Goal: Find specific page/section: Find specific page/section

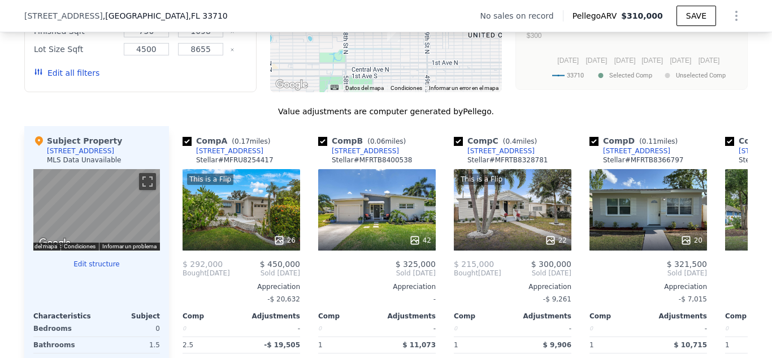
scroll to position [1070, 0]
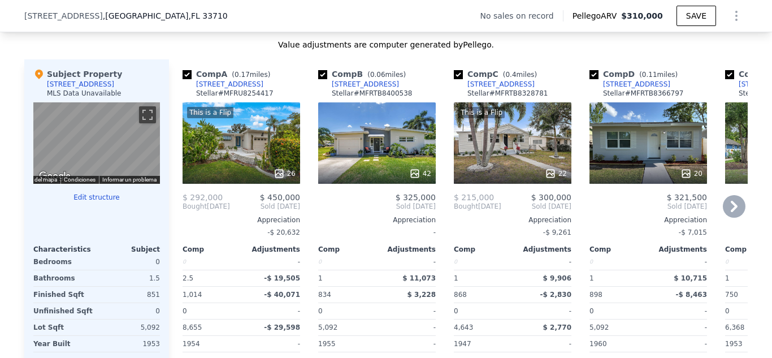
click at [418, 179] on div "42" at bounding box center [420, 173] width 22 height 11
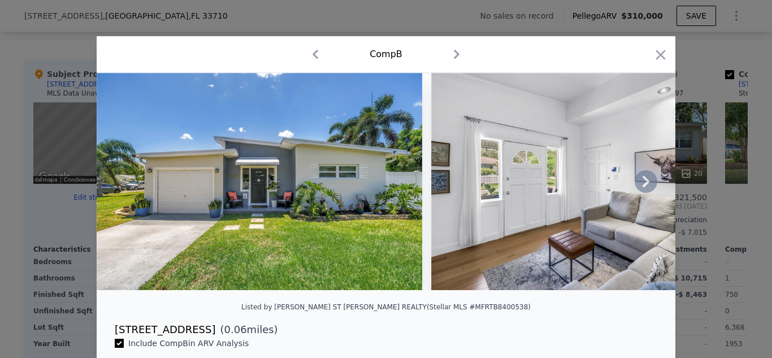
click at [643, 187] on icon at bounding box center [646, 181] width 7 height 11
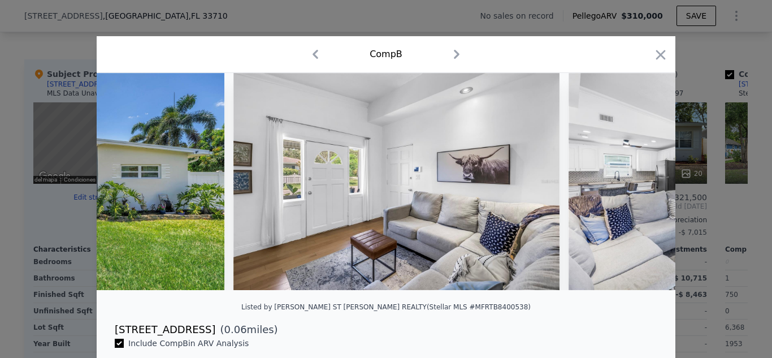
scroll to position [0, 271]
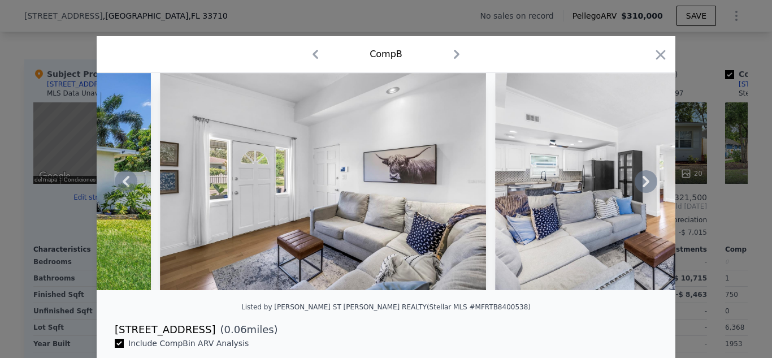
click at [643, 187] on icon at bounding box center [646, 181] width 7 height 11
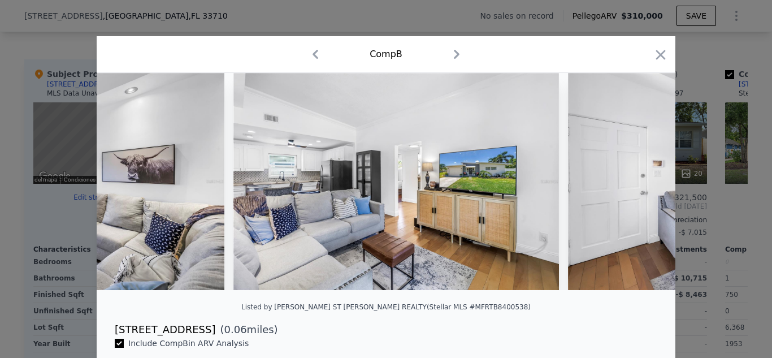
scroll to position [0, 543]
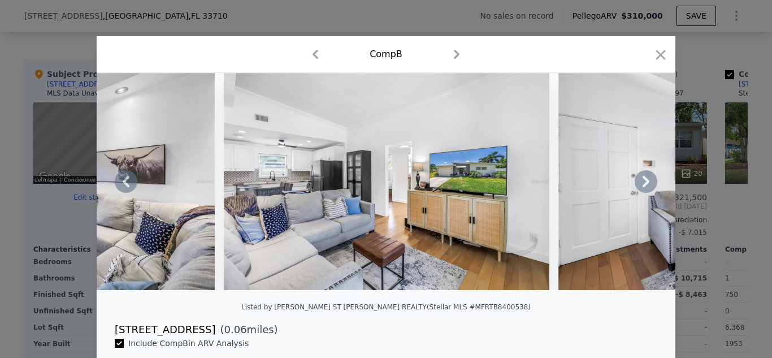
click at [643, 187] on icon at bounding box center [646, 181] width 7 height 11
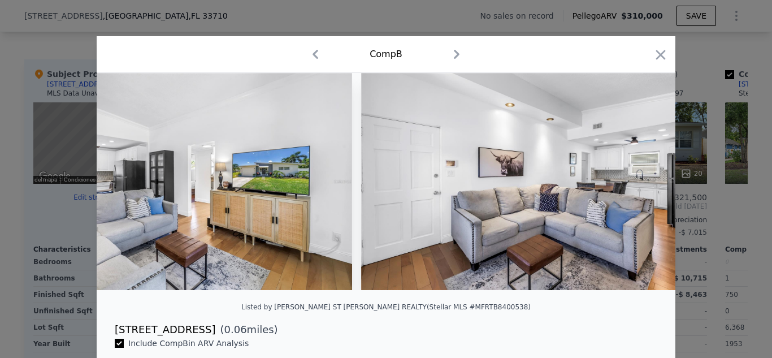
scroll to position [0, 814]
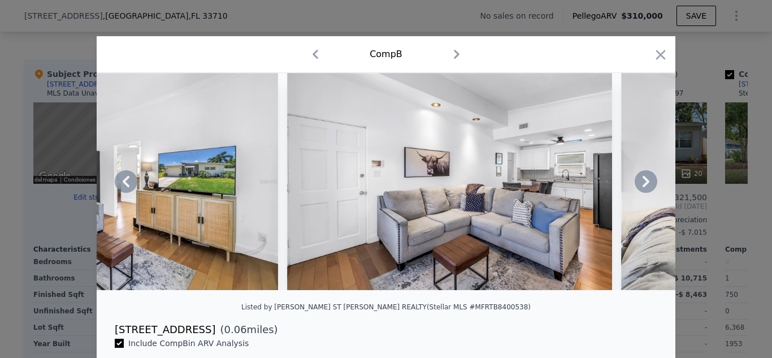
click at [643, 187] on icon at bounding box center [646, 181] width 7 height 11
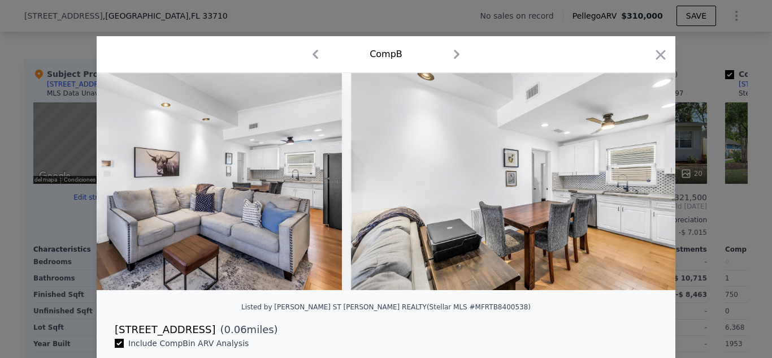
scroll to position [0, 1086]
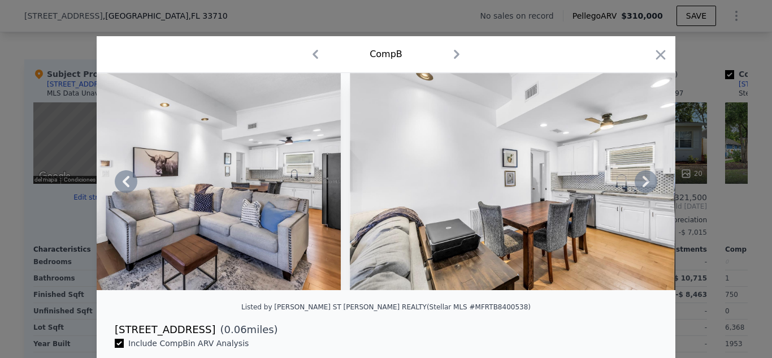
click at [645, 184] on icon at bounding box center [646, 181] width 23 height 23
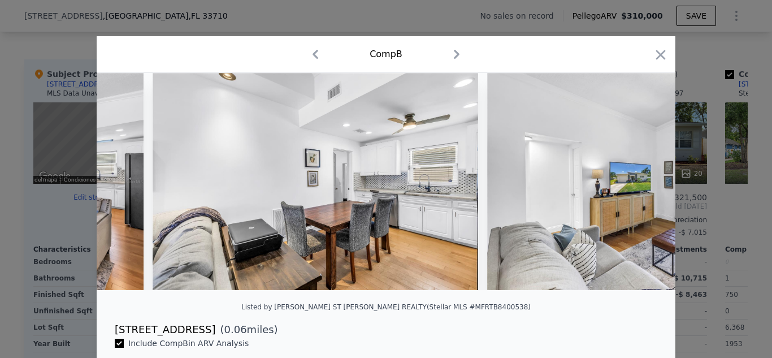
scroll to position [0, 1357]
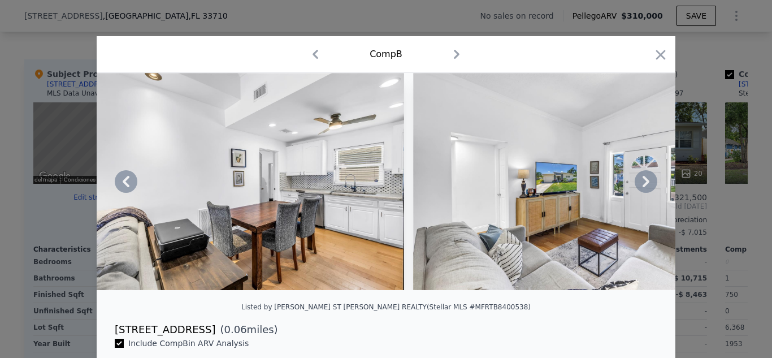
click at [643, 189] on icon at bounding box center [646, 181] width 23 height 23
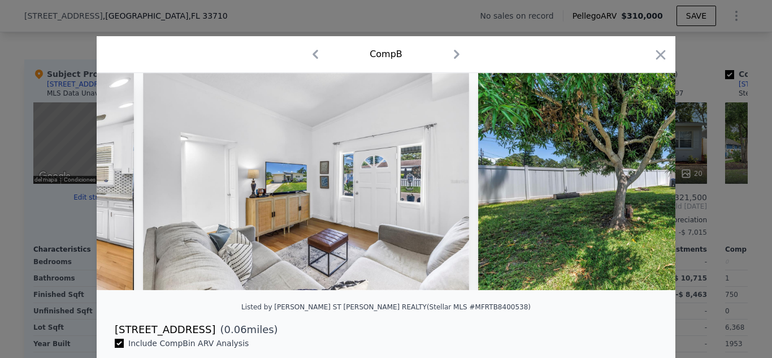
scroll to position [0, 1629]
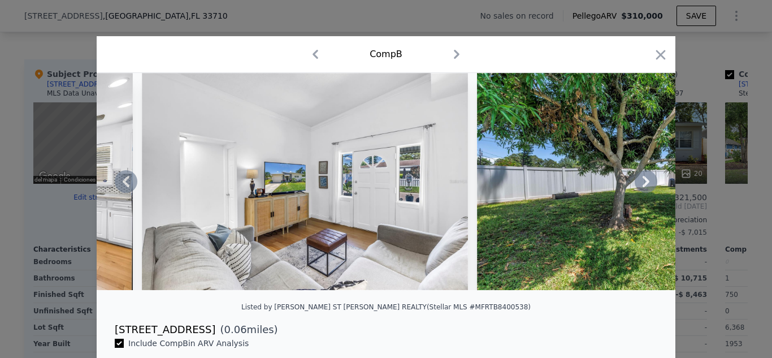
click at [643, 187] on icon at bounding box center [646, 181] width 7 height 11
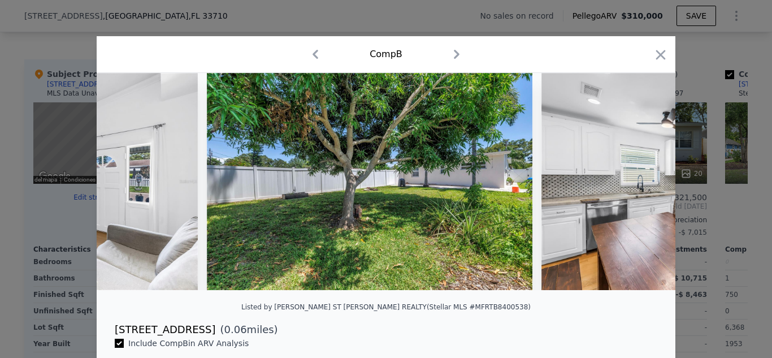
scroll to position [0, 1900]
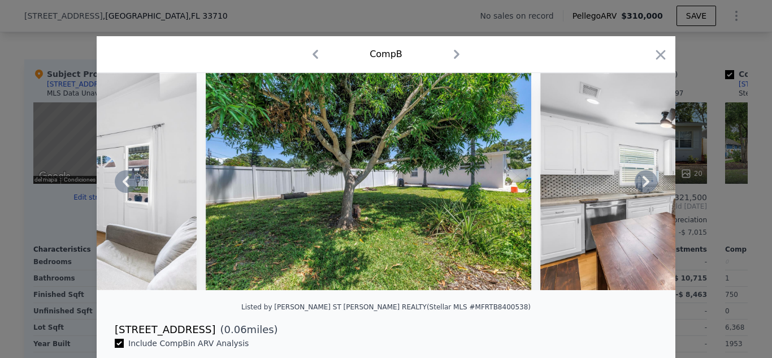
click at [643, 187] on icon at bounding box center [646, 181] width 7 height 11
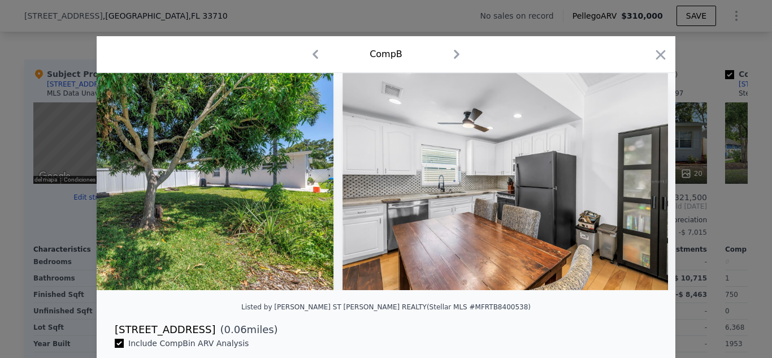
scroll to position [0, 2171]
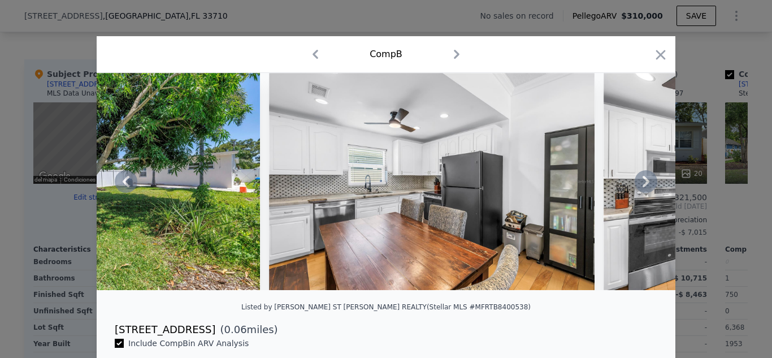
click at [643, 187] on icon at bounding box center [646, 181] width 7 height 11
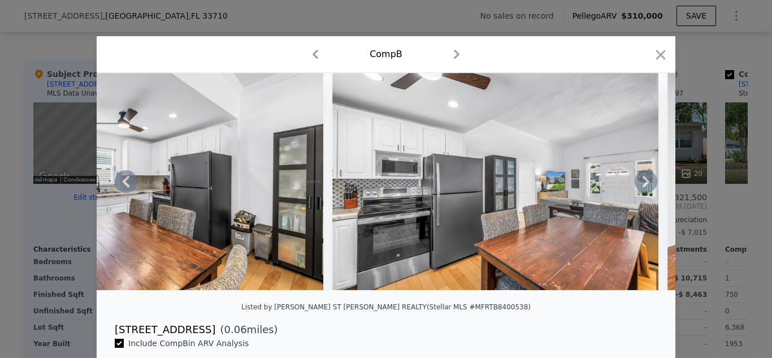
click at [643, 187] on icon at bounding box center [646, 181] width 7 height 11
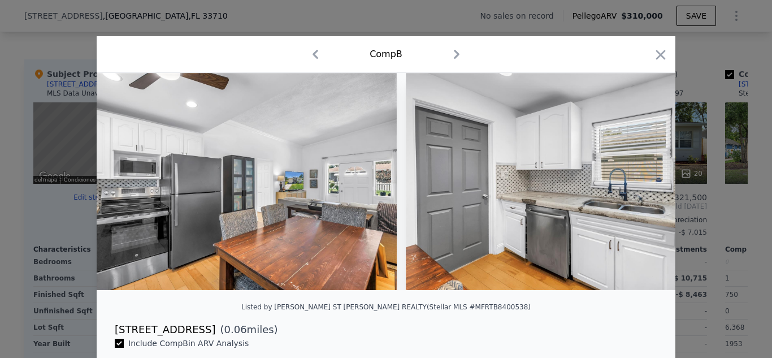
scroll to position [0, 2714]
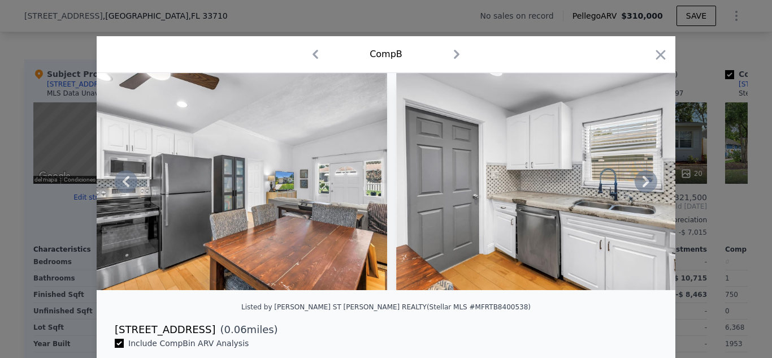
click at [643, 187] on icon at bounding box center [646, 181] width 7 height 11
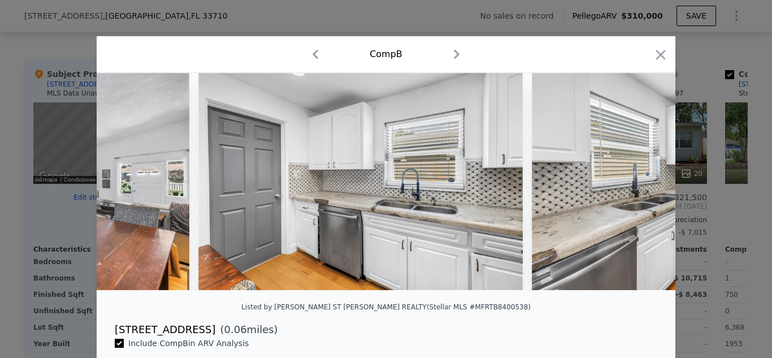
scroll to position [0, 2986]
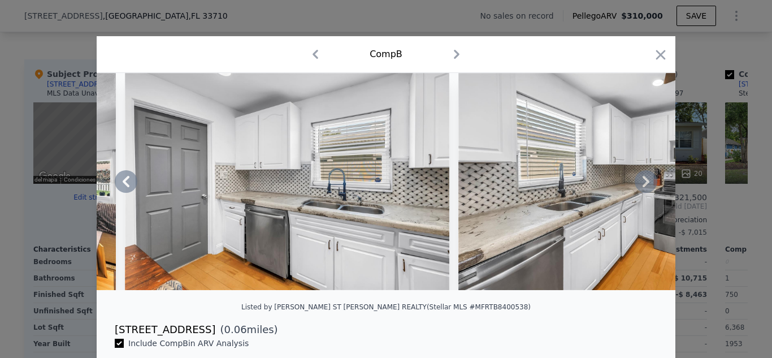
click at [643, 187] on icon at bounding box center [646, 181] width 7 height 11
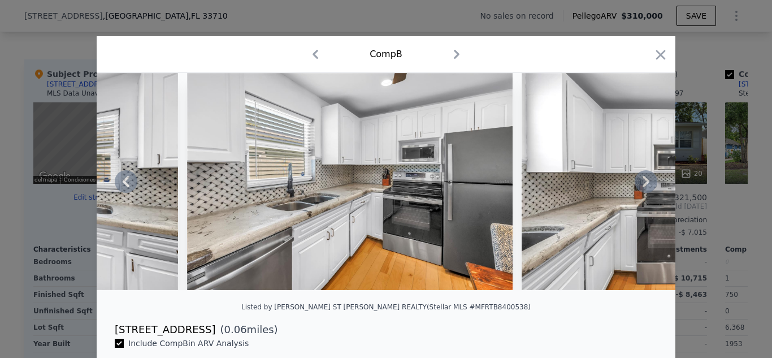
click at [643, 187] on icon at bounding box center [646, 181] width 7 height 11
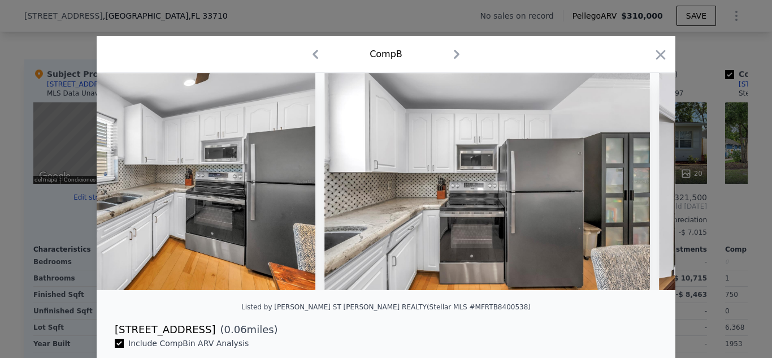
scroll to position [0, 3528]
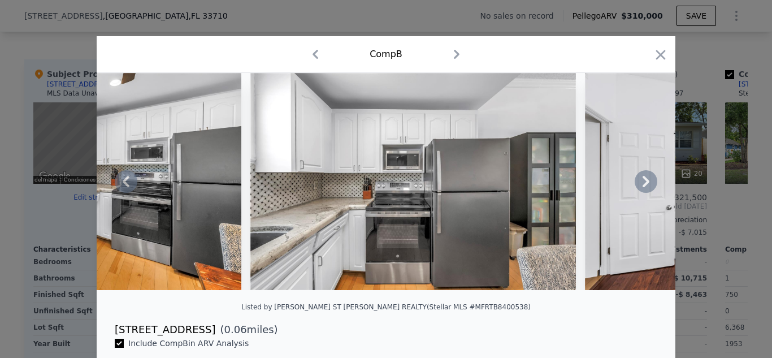
click at [643, 187] on icon at bounding box center [646, 181] width 7 height 11
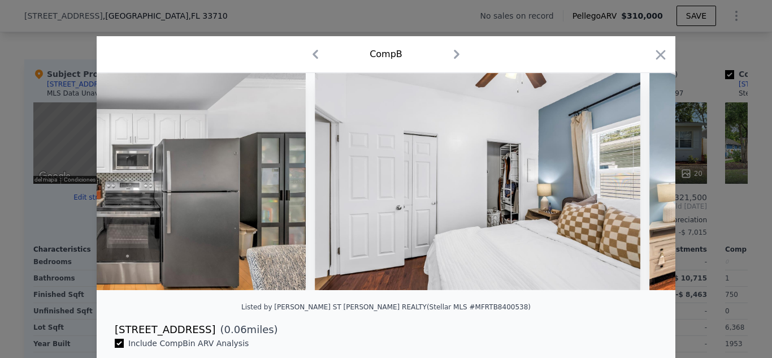
scroll to position [0, 3800]
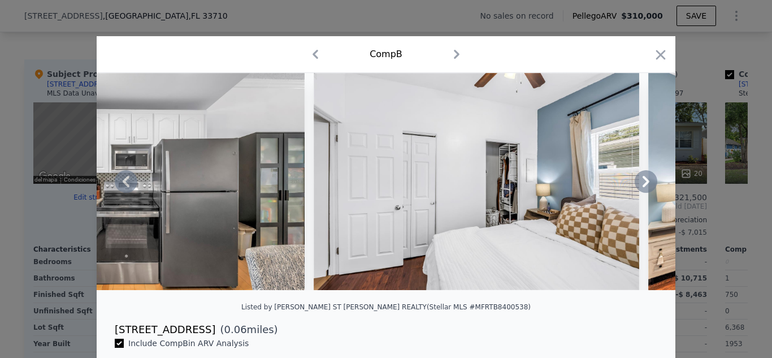
click at [645, 185] on icon at bounding box center [646, 181] width 23 height 23
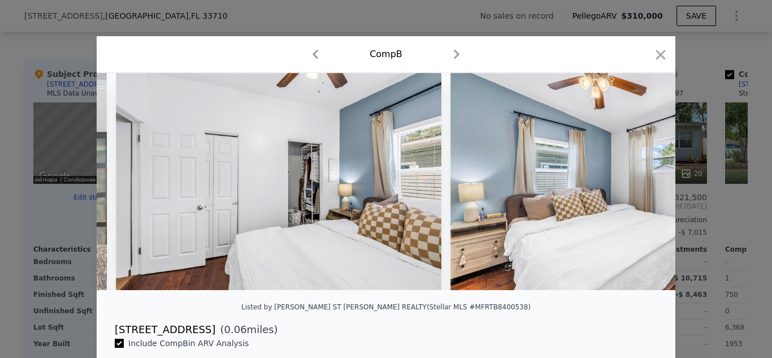
scroll to position [0, 4071]
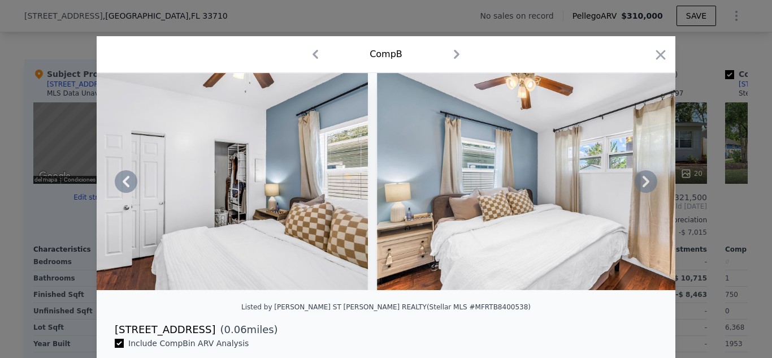
click at [645, 185] on icon at bounding box center [646, 181] width 23 height 23
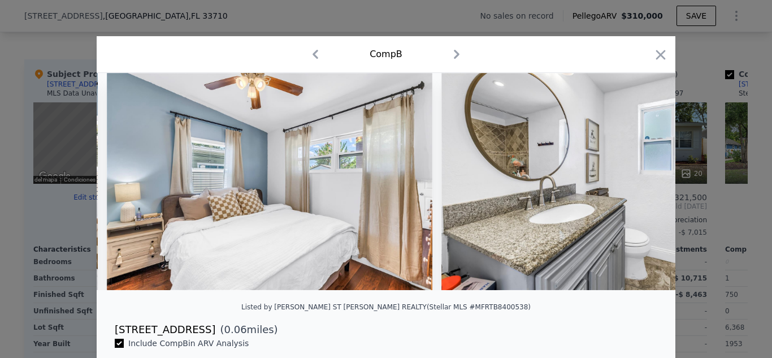
scroll to position [0, 4343]
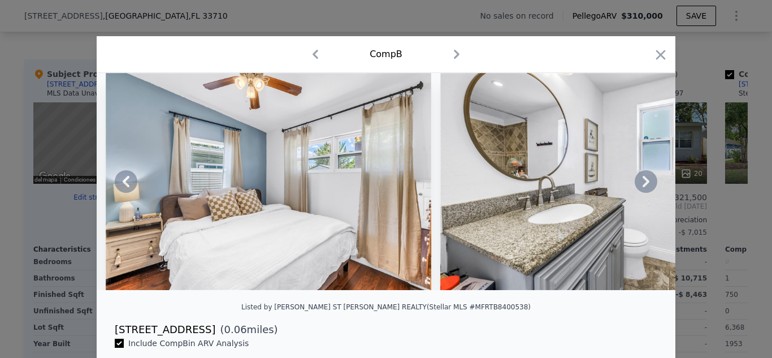
click at [643, 185] on icon at bounding box center [646, 181] width 7 height 11
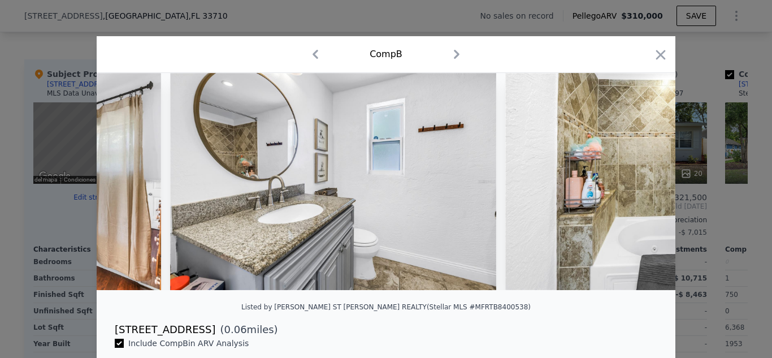
scroll to position [0, 4614]
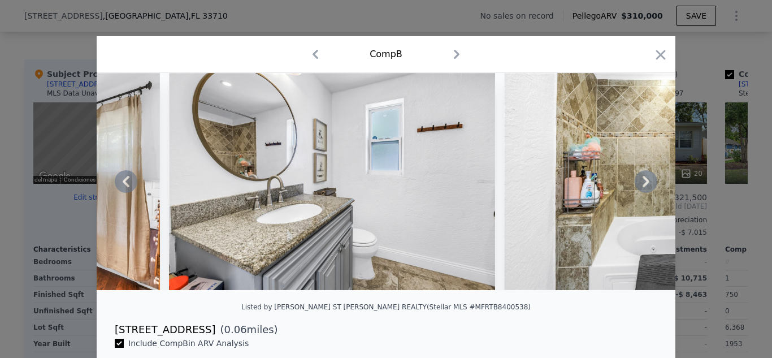
click at [642, 179] on icon at bounding box center [646, 181] width 23 height 23
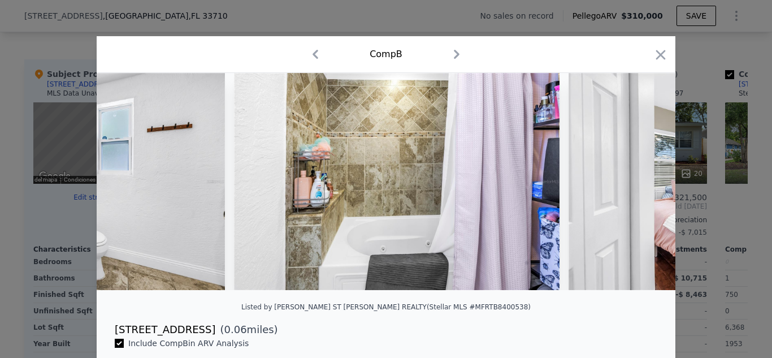
scroll to position [0, 4886]
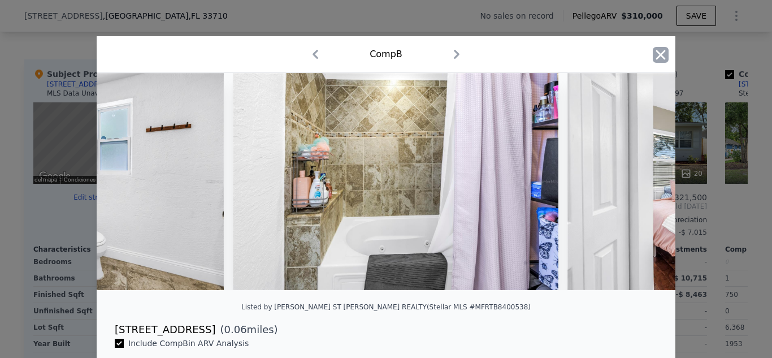
click at [661, 51] on icon "button" at bounding box center [661, 55] width 10 height 10
